Goal: Task Accomplishment & Management: Manage account settings

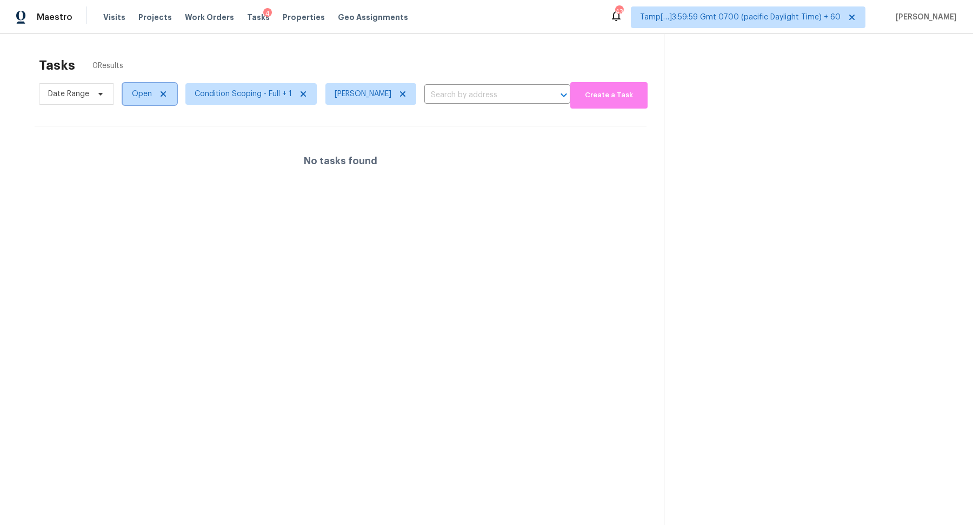
click at [150, 104] on span "Open" at bounding box center [150, 94] width 54 height 22
click at [159, 158] on label "Blocked" at bounding box center [150, 154] width 43 height 11
click at [136, 156] on input "Blocked" at bounding box center [132, 152] width 7 height 7
checkbox input "true"
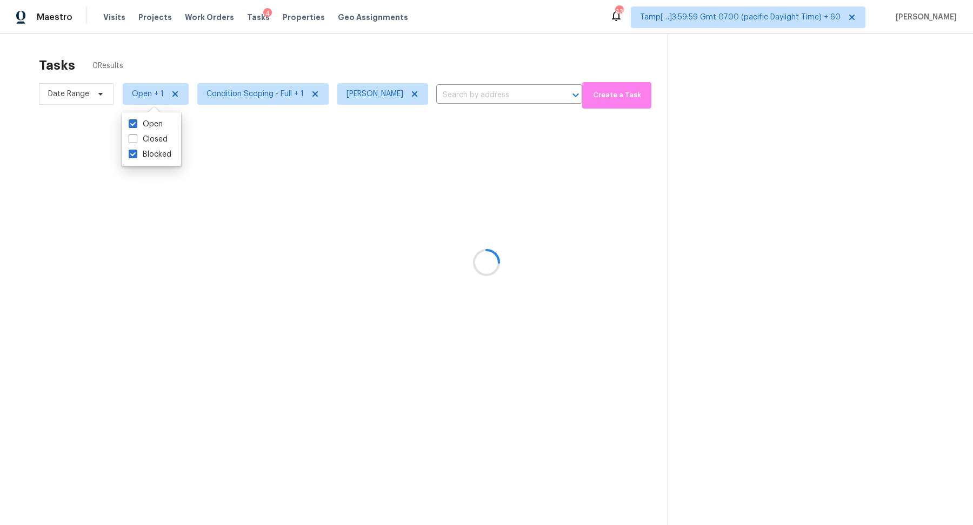
click at [475, 73] on div at bounding box center [486, 262] width 973 height 525
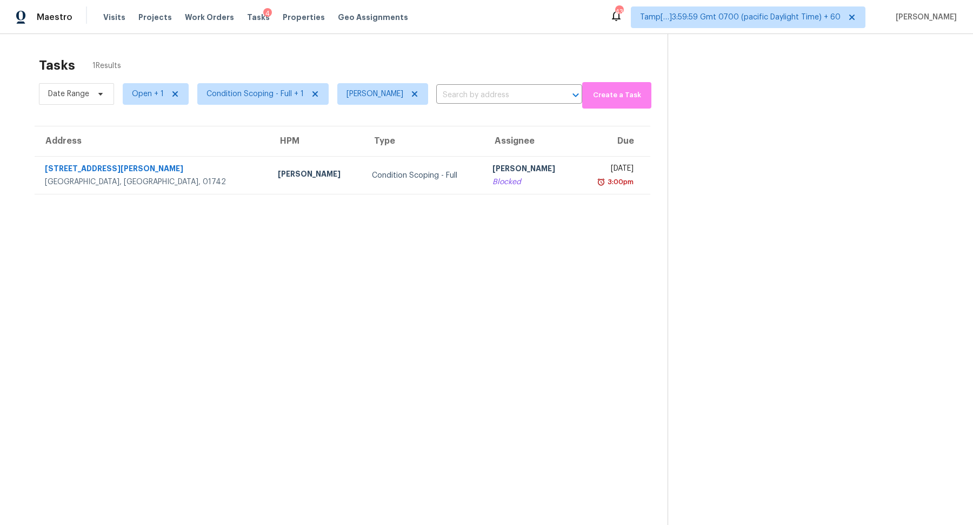
click at [475, 73] on div "Tasks 1 Results" at bounding box center [353, 65] width 629 height 28
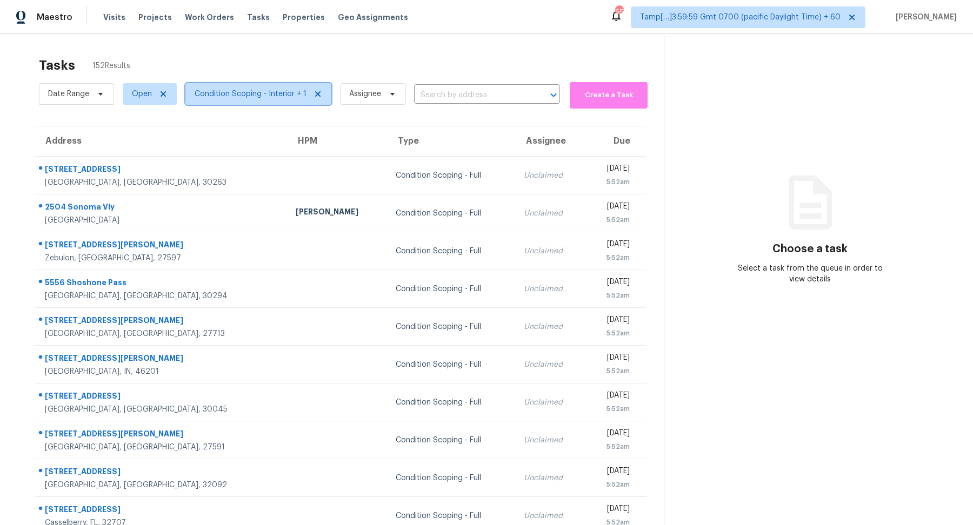
click at [228, 102] on span "Condition Scoping - Interior + 1" at bounding box center [258, 94] width 146 height 22
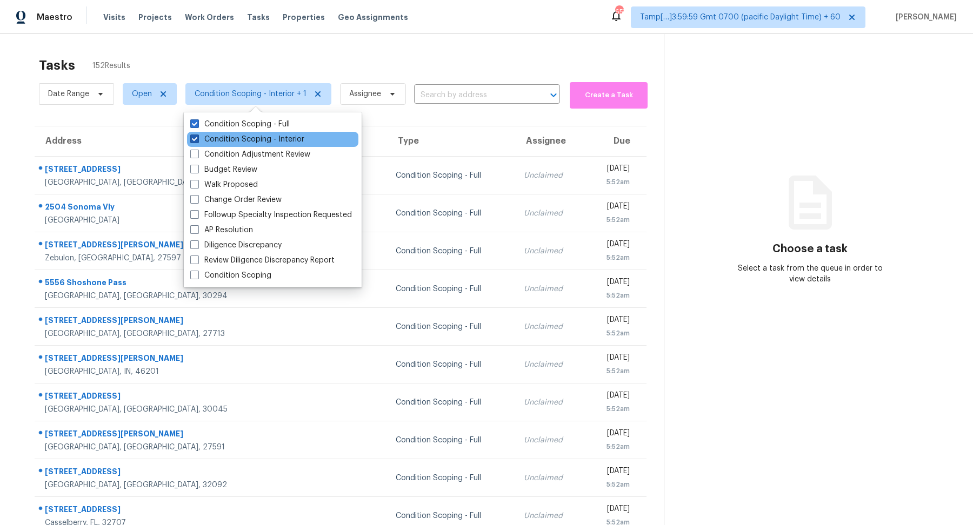
click at [258, 141] on label "Condition Scoping - Interior" at bounding box center [247, 139] width 114 height 11
click at [197, 141] on input "Condition Scoping - Interior" at bounding box center [193, 137] width 7 height 7
checkbox input "false"
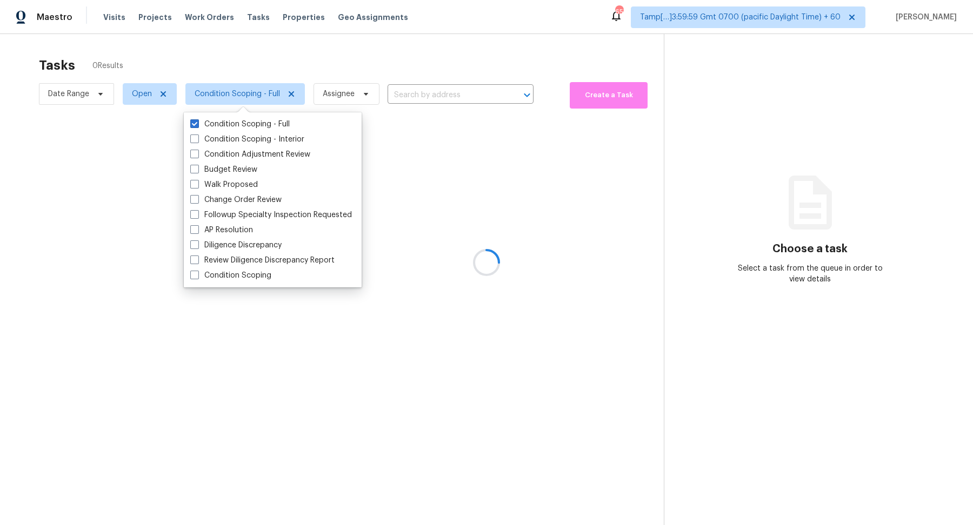
click at [407, 50] on div at bounding box center [486, 262] width 973 height 525
